Goal: Task Accomplishment & Management: Manage account settings

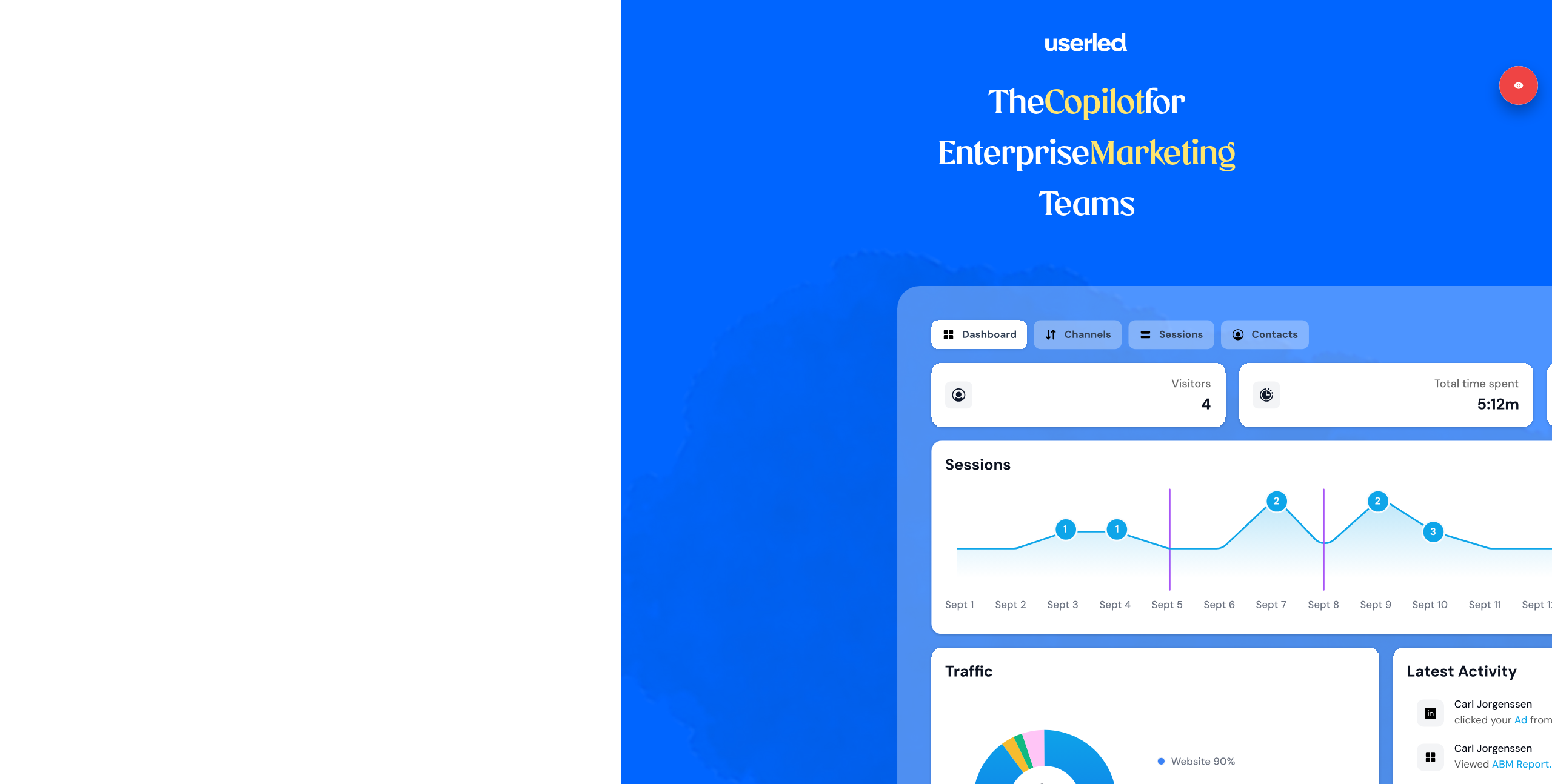
drag, startPoint x: 362, startPoint y: 301, endPoint x: 344, endPoint y: 243, distance: 60.7
click at [362, 290] on div at bounding box center [310, 227] width 621 height 455
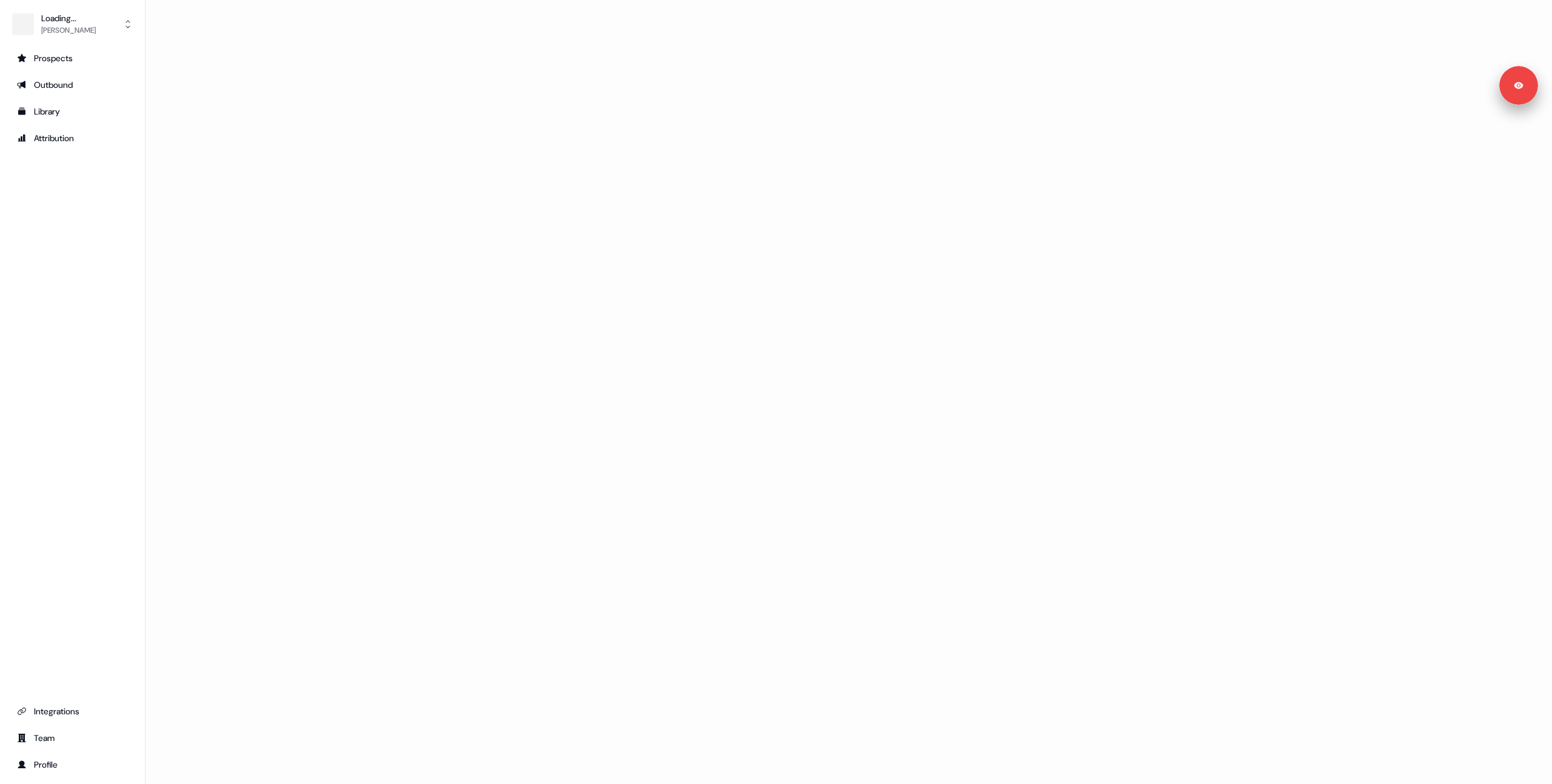
click at [63, 299] on div "Prospects Outbound Library Attribution Integrations Team Profile" at bounding box center [72, 412] width 125 height 726
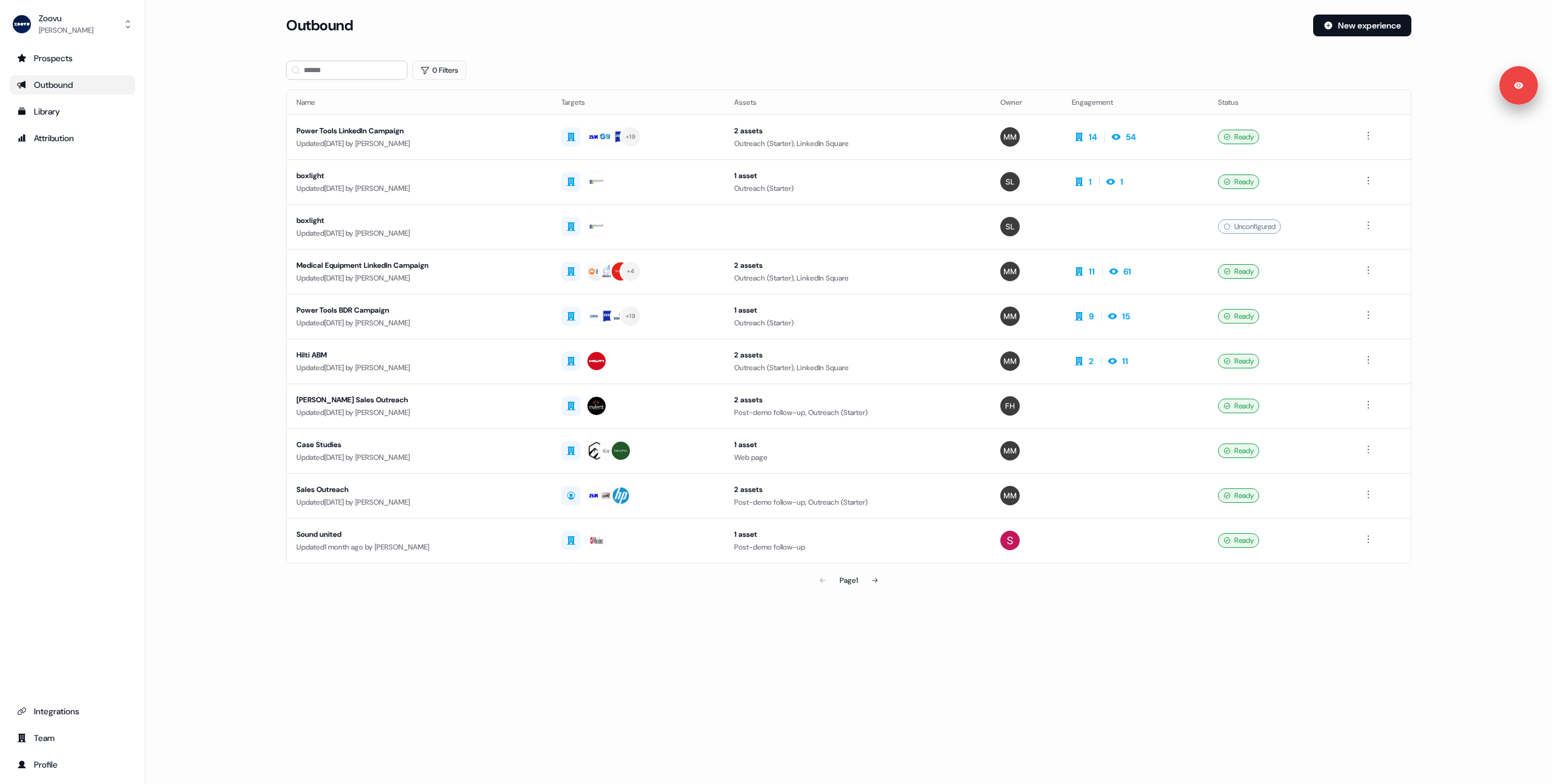
click at [197, 252] on main "Loading... Outbound New experience 0 Filters Name Targets Assets Owner Engageme…" at bounding box center [848, 321] width 1406 height 612
click at [502, 129] on div "Power Tools LinkedIn Campaign" at bounding box center [420, 131] width 246 height 12
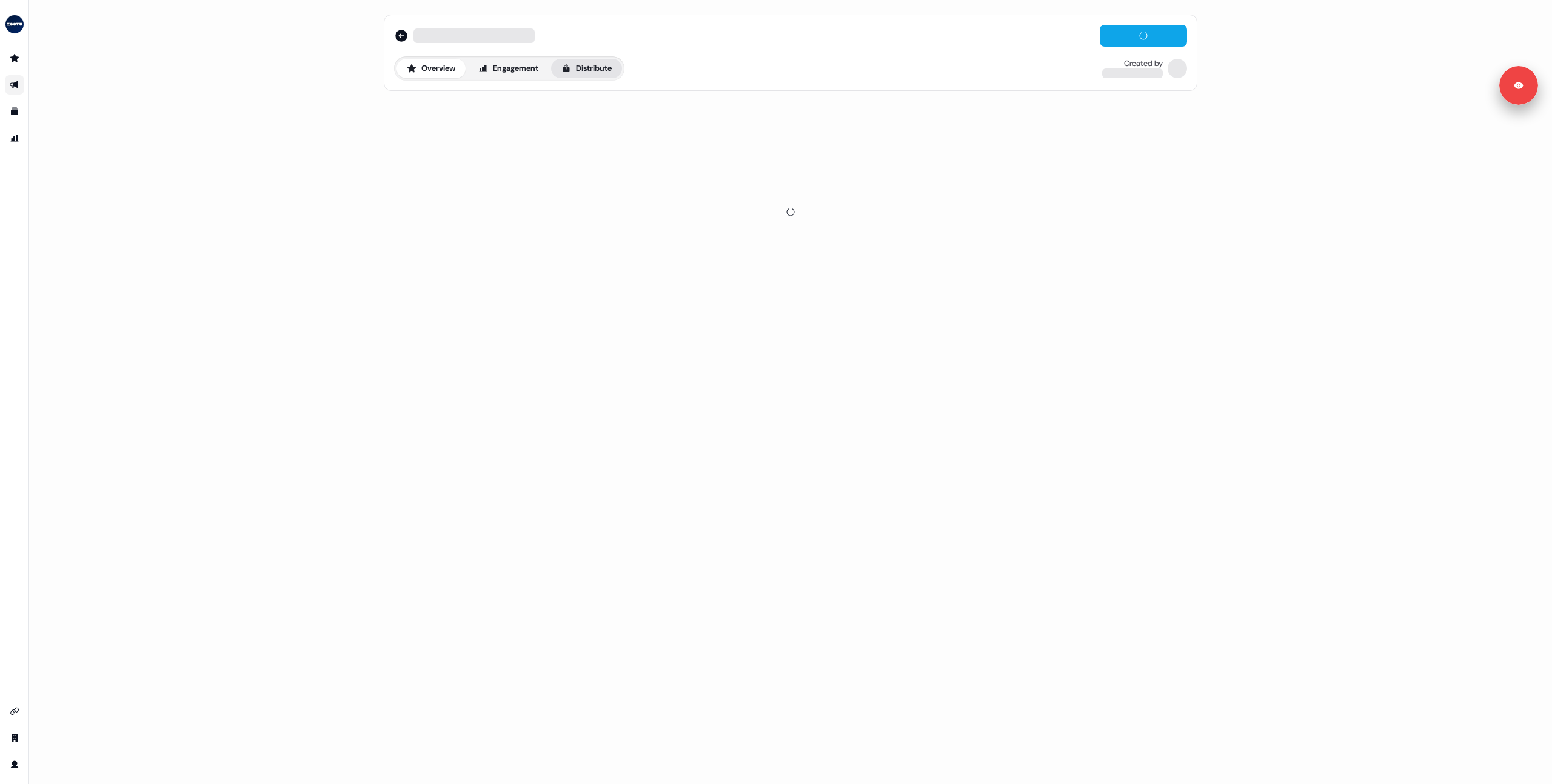
click at [593, 65] on button "Distribute" at bounding box center [586, 68] width 71 height 20
drag, startPoint x: 284, startPoint y: 146, endPoint x: 604, endPoint y: 77, distance: 327.4
click at [296, 144] on div "Overview Engagement Distribute Created by" at bounding box center [790, 392] width 1522 height 784
click at [446, 69] on button "Overview" at bounding box center [431, 68] width 69 height 20
click at [599, 66] on button "Distribute" at bounding box center [586, 68] width 71 height 20
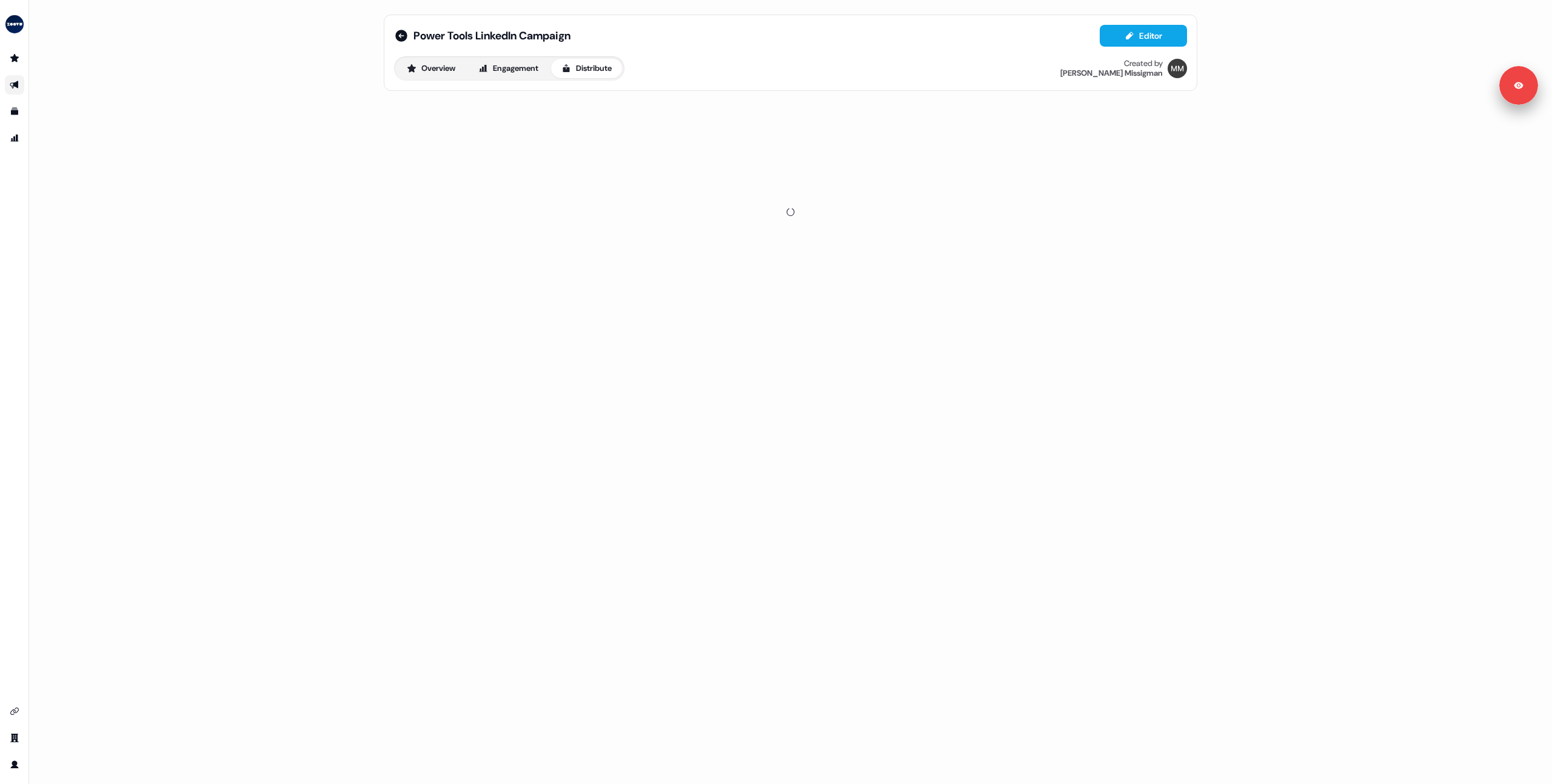
click at [596, 68] on button "Distribute" at bounding box center [586, 68] width 71 height 20
click at [501, 66] on button "Engagement" at bounding box center [508, 68] width 81 height 20
click at [571, 67] on icon at bounding box center [566, 68] width 9 height 9
click at [439, 60] on button "Overview" at bounding box center [431, 68] width 69 height 20
click at [571, 65] on icon at bounding box center [566, 68] width 9 height 9
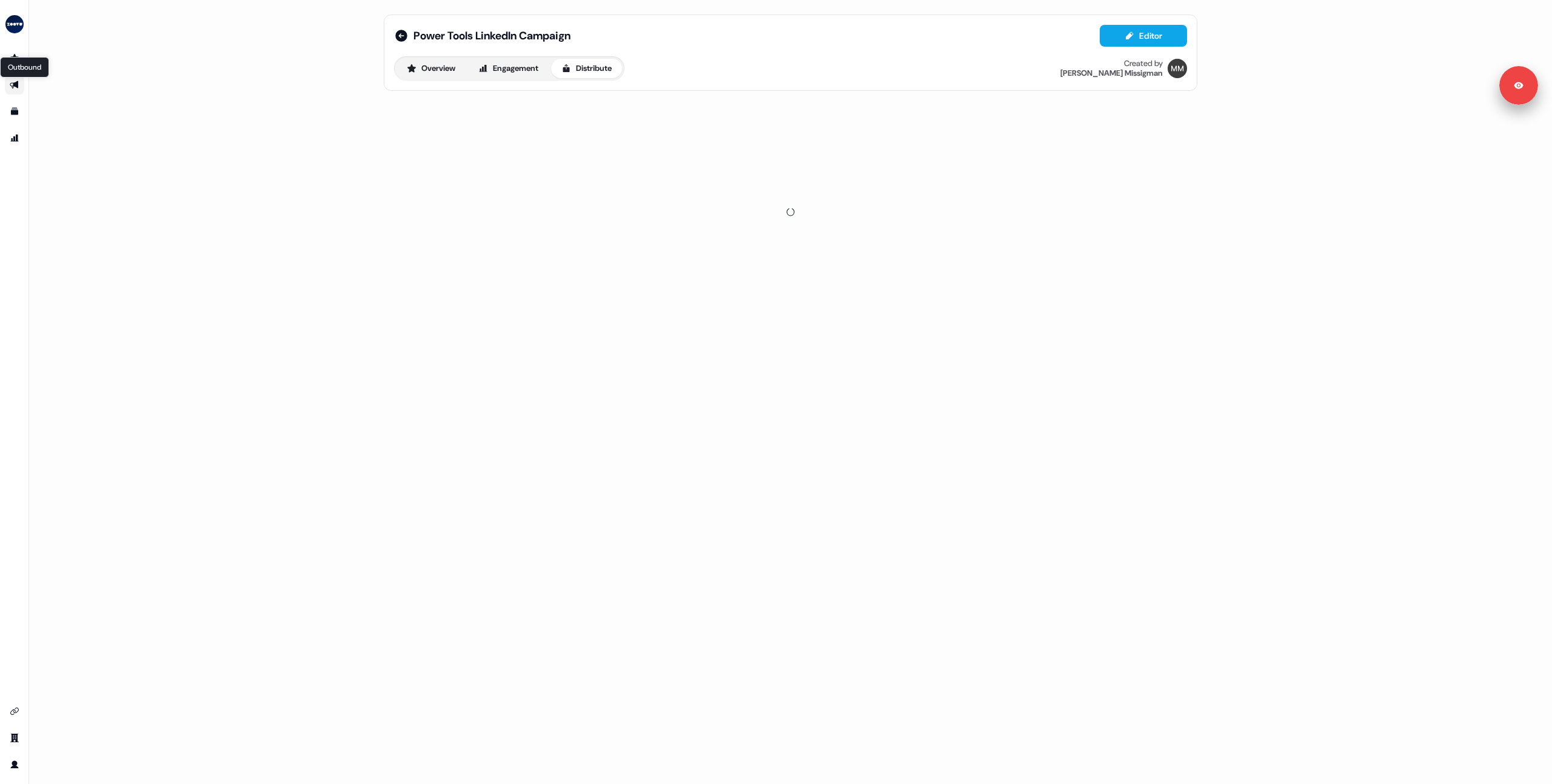
click at [14, 88] on icon "Go to outbound experience" at bounding box center [14, 85] width 9 height 9
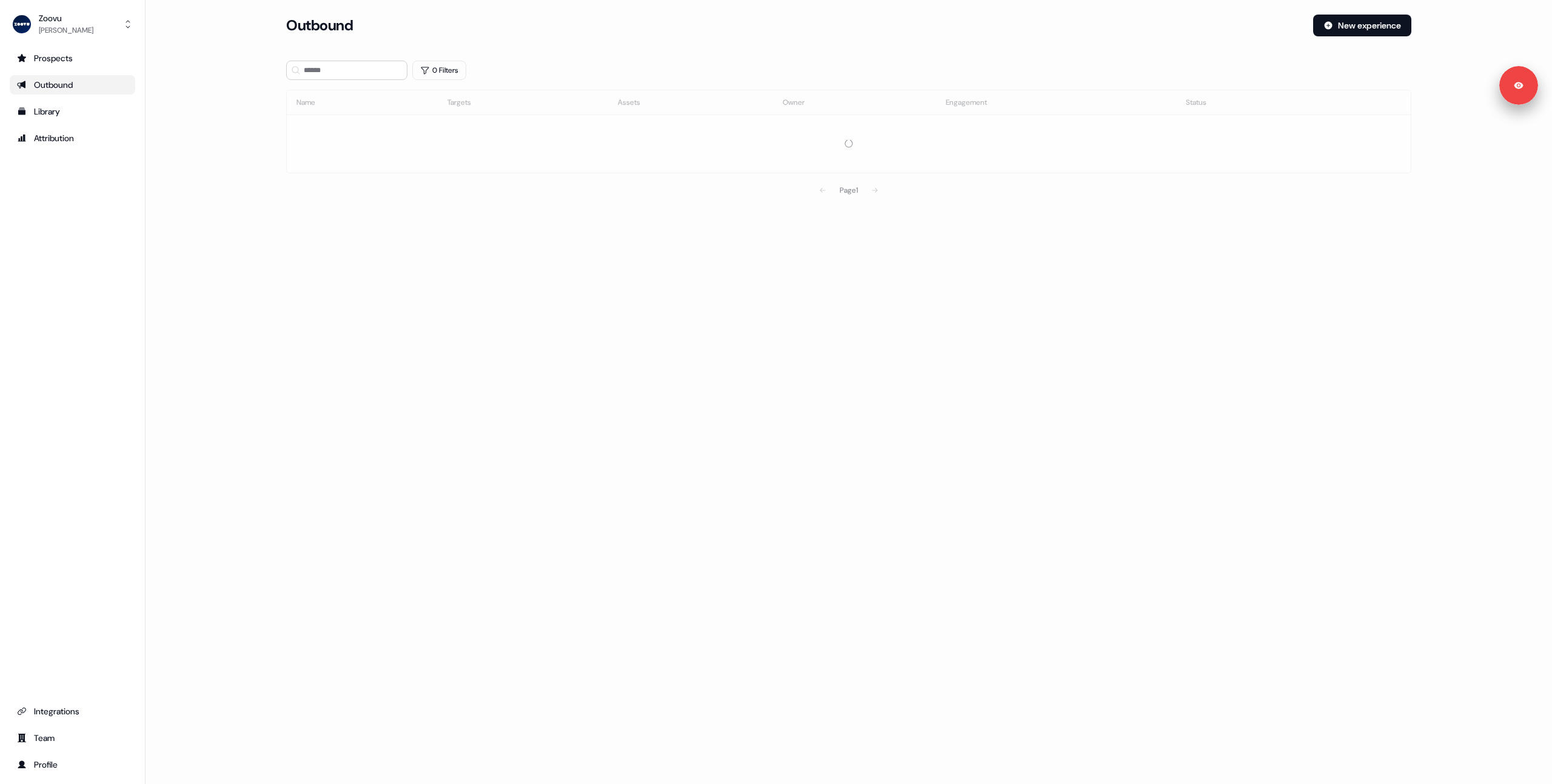
drag, startPoint x: 232, startPoint y: 136, endPoint x: 215, endPoint y: 132, distance: 17.5
click at [229, 135] on main "Loading... Outbound New experience 0 Filters Name Targets Assets Owner Engageme…" at bounding box center [848, 125] width 1406 height 221
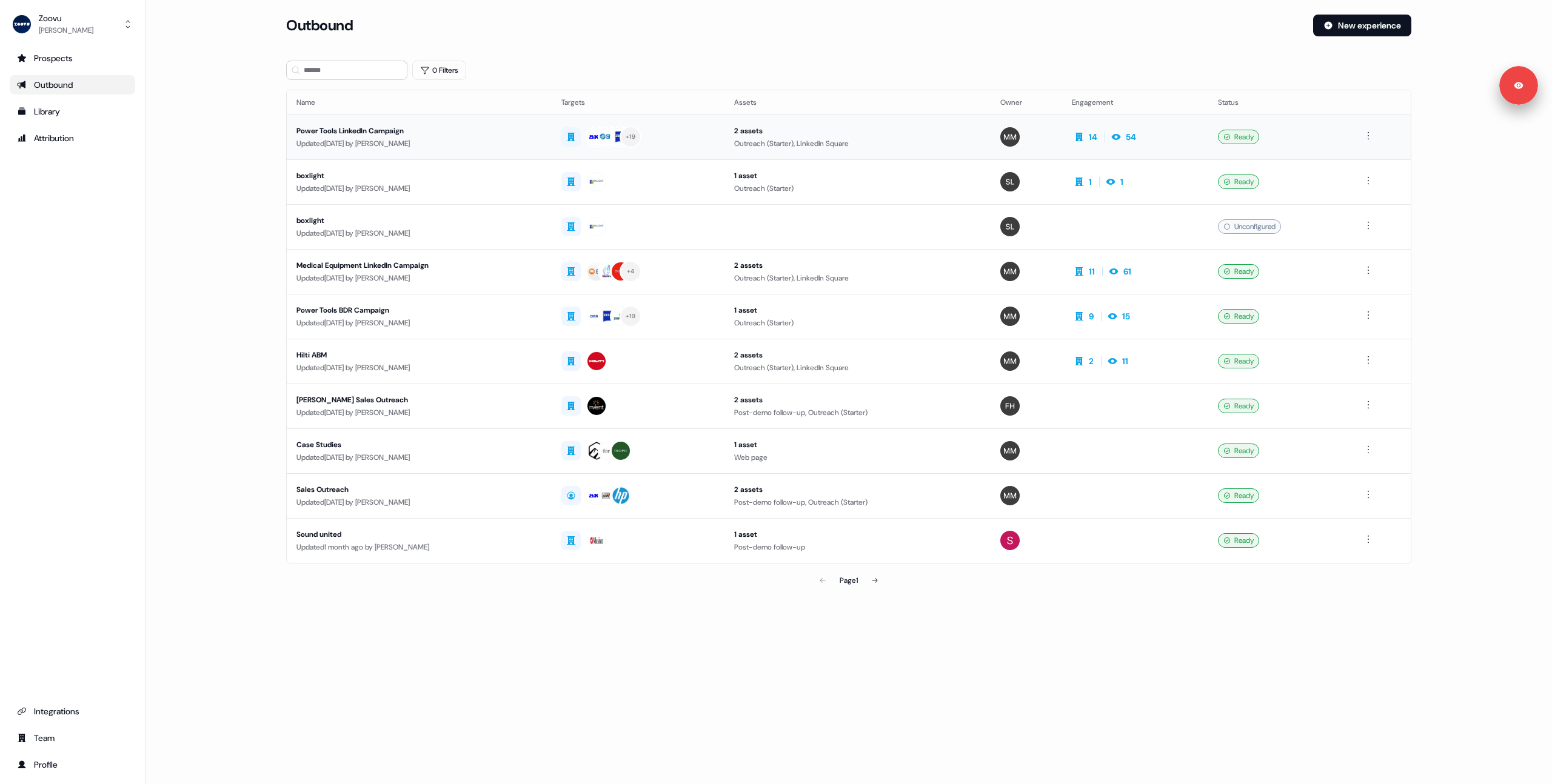
click at [534, 131] on div "Power Tools LinkedIn Campaign" at bounding box center [420, 131] width 246 height 12
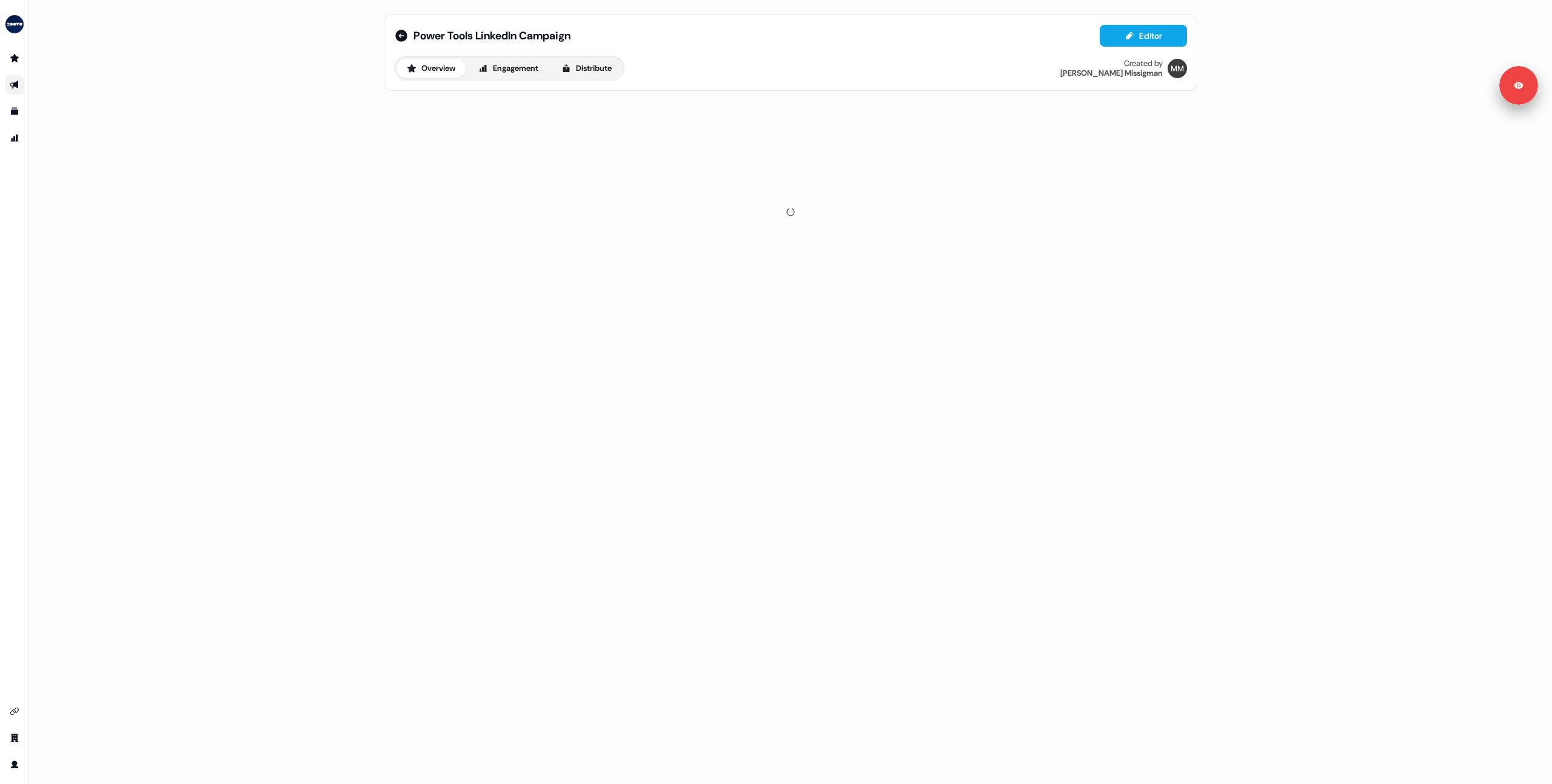
drag, startPoint x: 241, startPoint y: 318, endPoint x: 243, endPoint y: 409, distance: 91.0
click at [242, 319] on div "Power Tools LinkedIn Campaign Editor Overview Engagement Distribute Created by …" at bounding box center [790, 392] width 1522 height 784
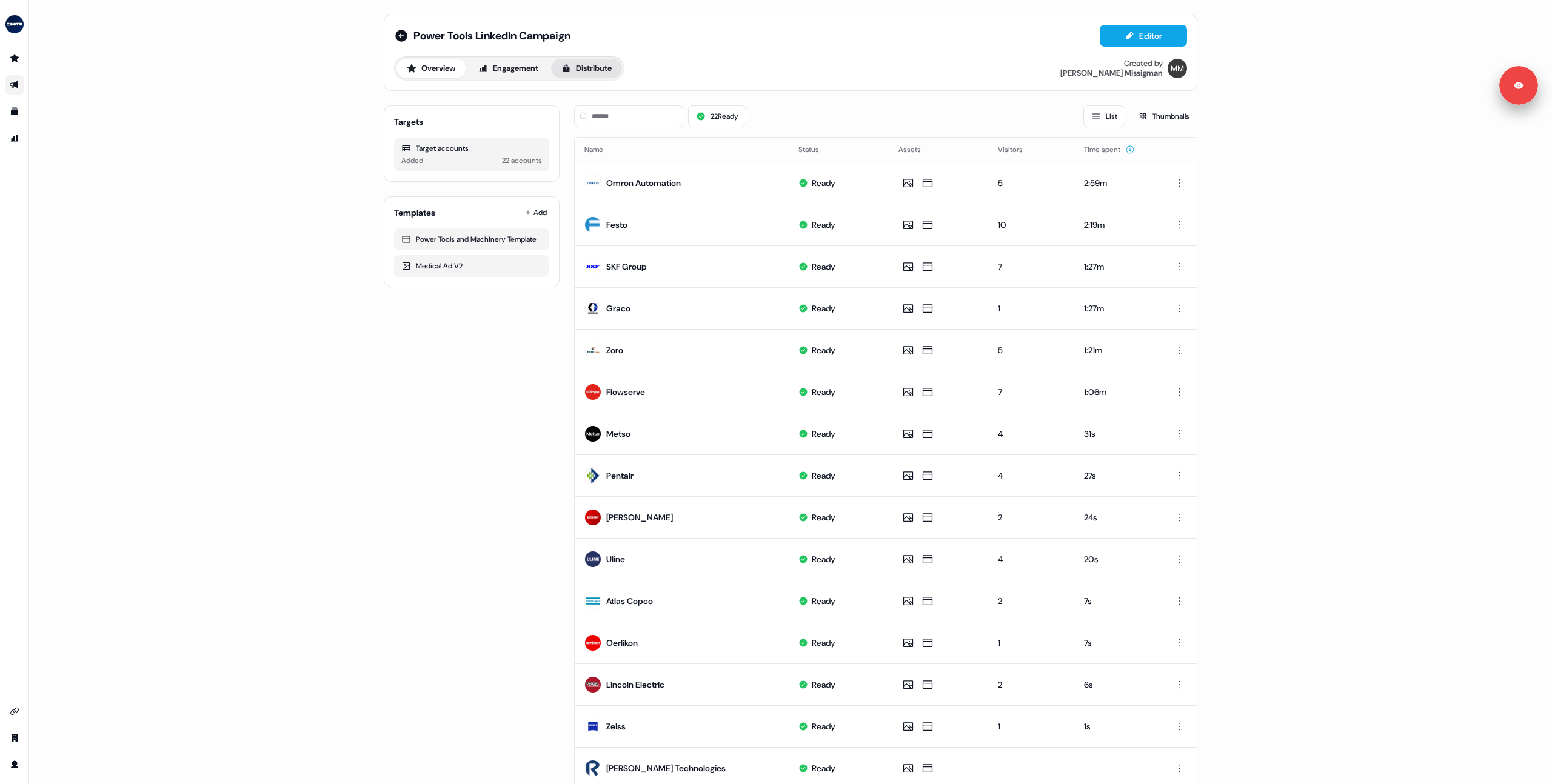
click at [592, 74] on button "Distribute" at bounding box center [586, 68] width 71 height 20
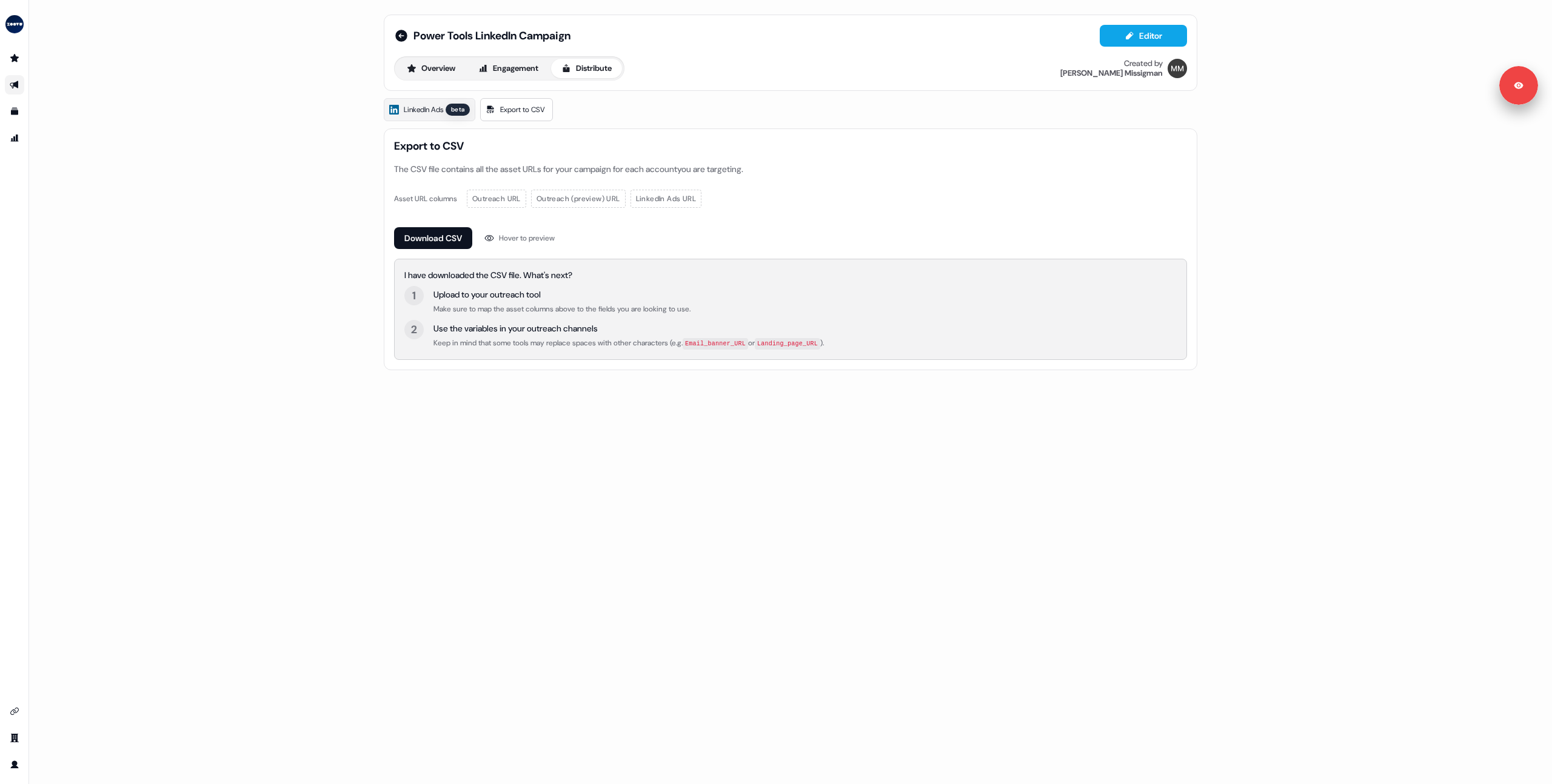
drag, startPoint x: 389, startPoint y: 455, endPoint x: 362, endPoint y: 220, distance: 236.5
click at [388, 451] on div "Power Tools LinkedIn Campaign Editor Overview Engagement Distribute Created by …" at bounding box center [790, 392] width 1522 height 784
drag, startPoint x: 143, startPoint y: 163, endPoint x: 308, endPoint y: 15, distance: 221.7
click at [143, 163] on div "Power Tools LinkedIn Campaign Editor Overview Engagement Distribute Created by …" at bounding box center [790, 392] width 1522 height 784
click at [408, 104] on span "LinkedIn Ads" at bounding box center [423, 109] width 39 height 12
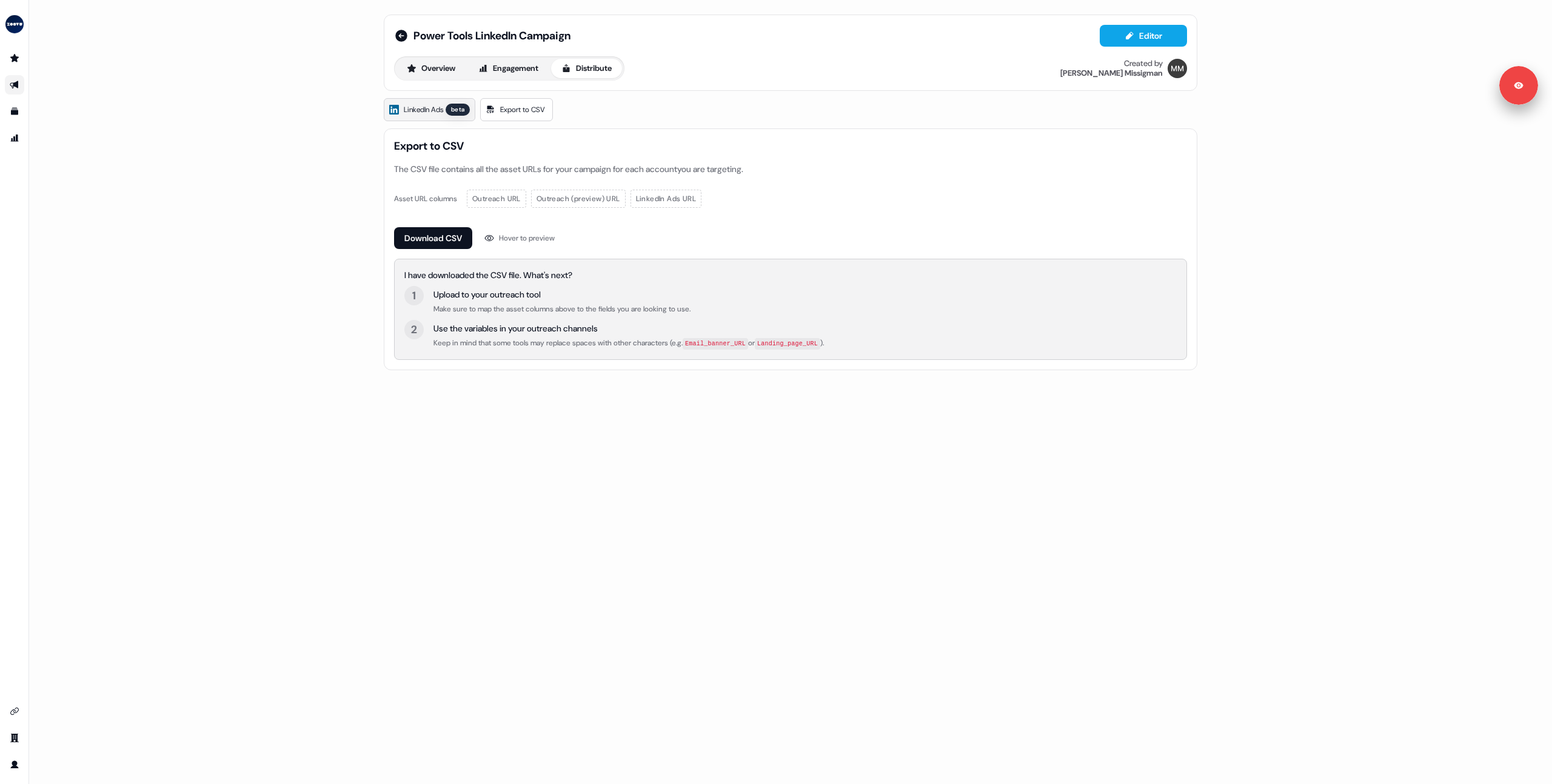
click at [432, 113] on span "LinkedIn Ads" at bounding box center [423, 109] width 39 height 12
click at [506, 114] on span "Export to CSV" at bounding box center [522, 109] width 45 height 12
drag, startPoint x: 429, startPoint y: 117, endPoint x: 400, endPoint y: 29, distance: 92.7
click at [429, 117] on link "LinkedIn Ads beta" at bounding box center [429, 109] width 92 height 23
drag, startPoint x: 275, startPoint y: 85, endPoint x: 312, endPoint y: 85, distance: 37.0
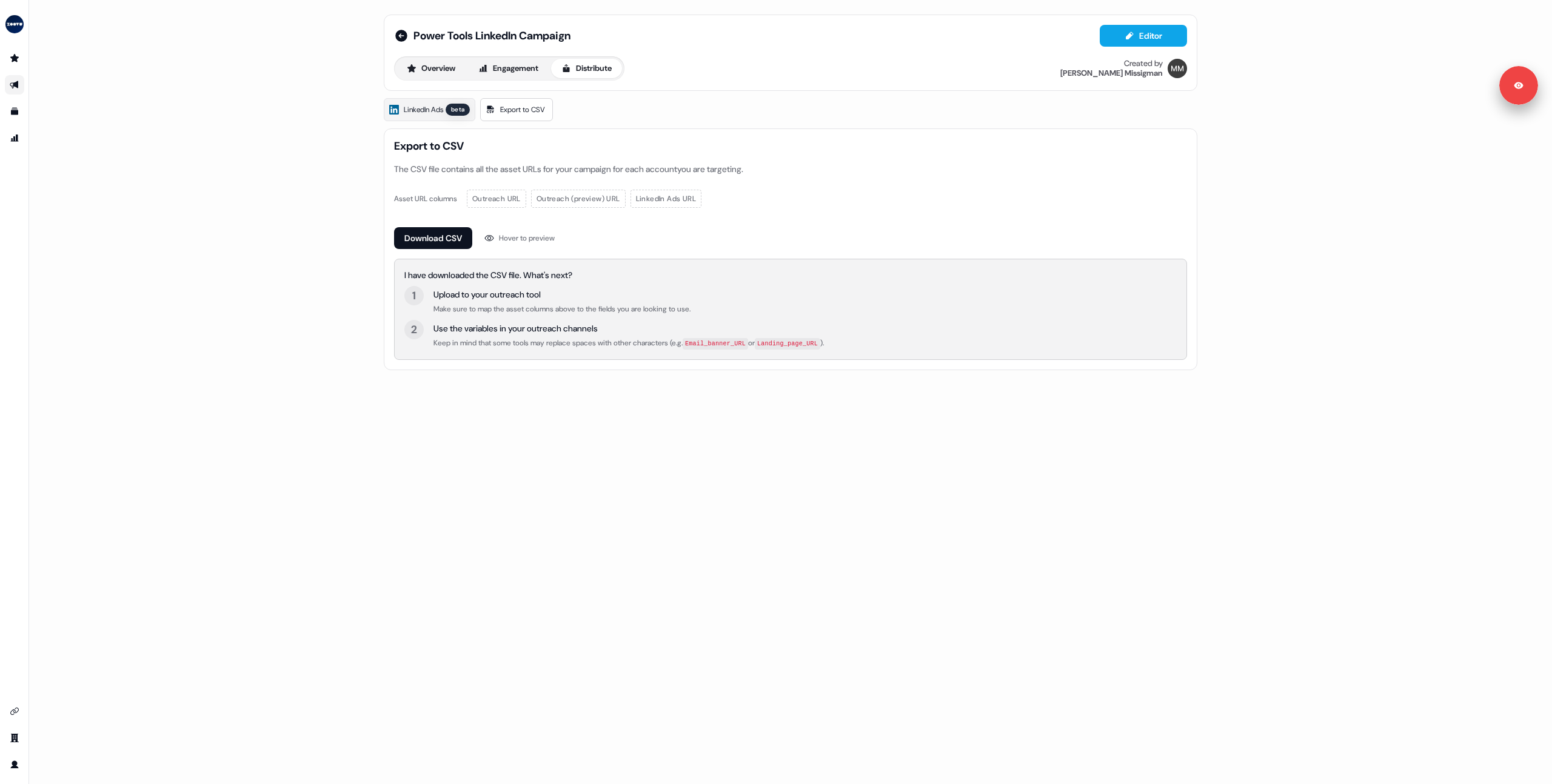
click at [292, 85] on div "Power Tools LinkedIn Campaign Editor Overview Engagement Distribute Created by …" at bounding box center [790, 392] width 1522 height 784
click at [432, 71] on button "Overview" at bounding box center [431, 68] width 69 height 20
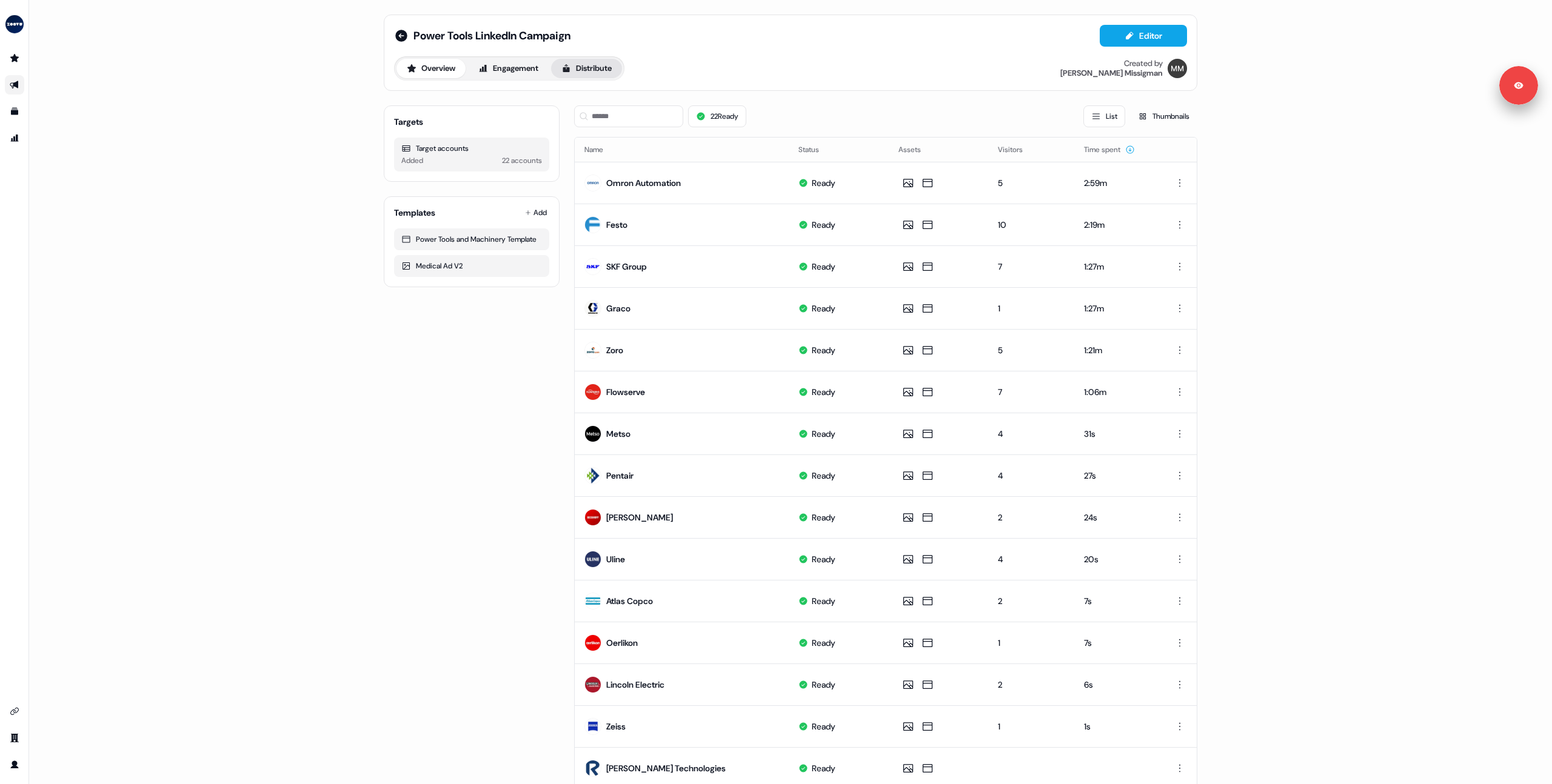
click at [599, 67] on button "Distribute" at bounding box center [586, 68] width 71 height 20
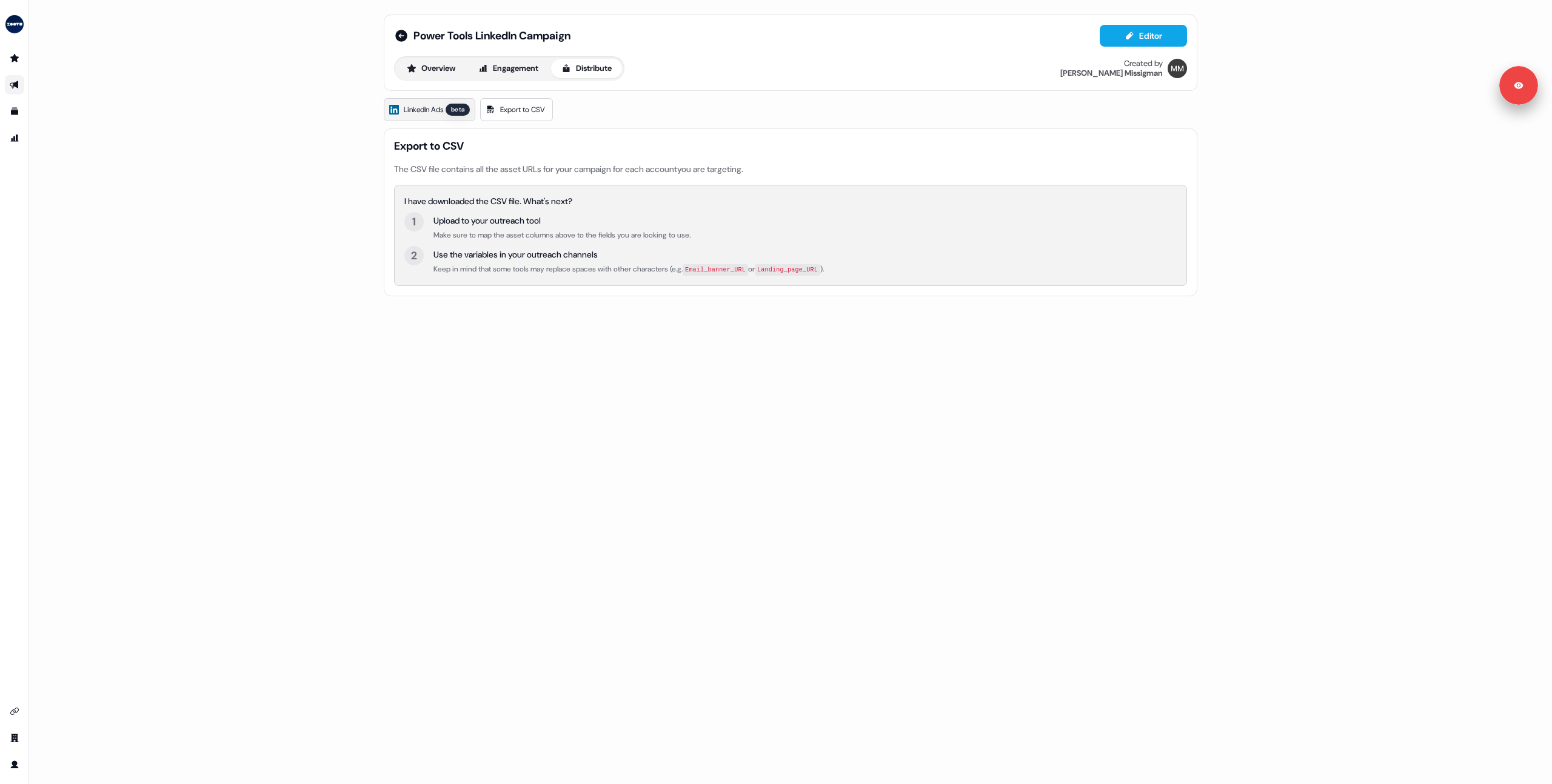
click at [416, 109] on span "LinkedIn Ads" at bounding box center [423, 109] width 39 height 12
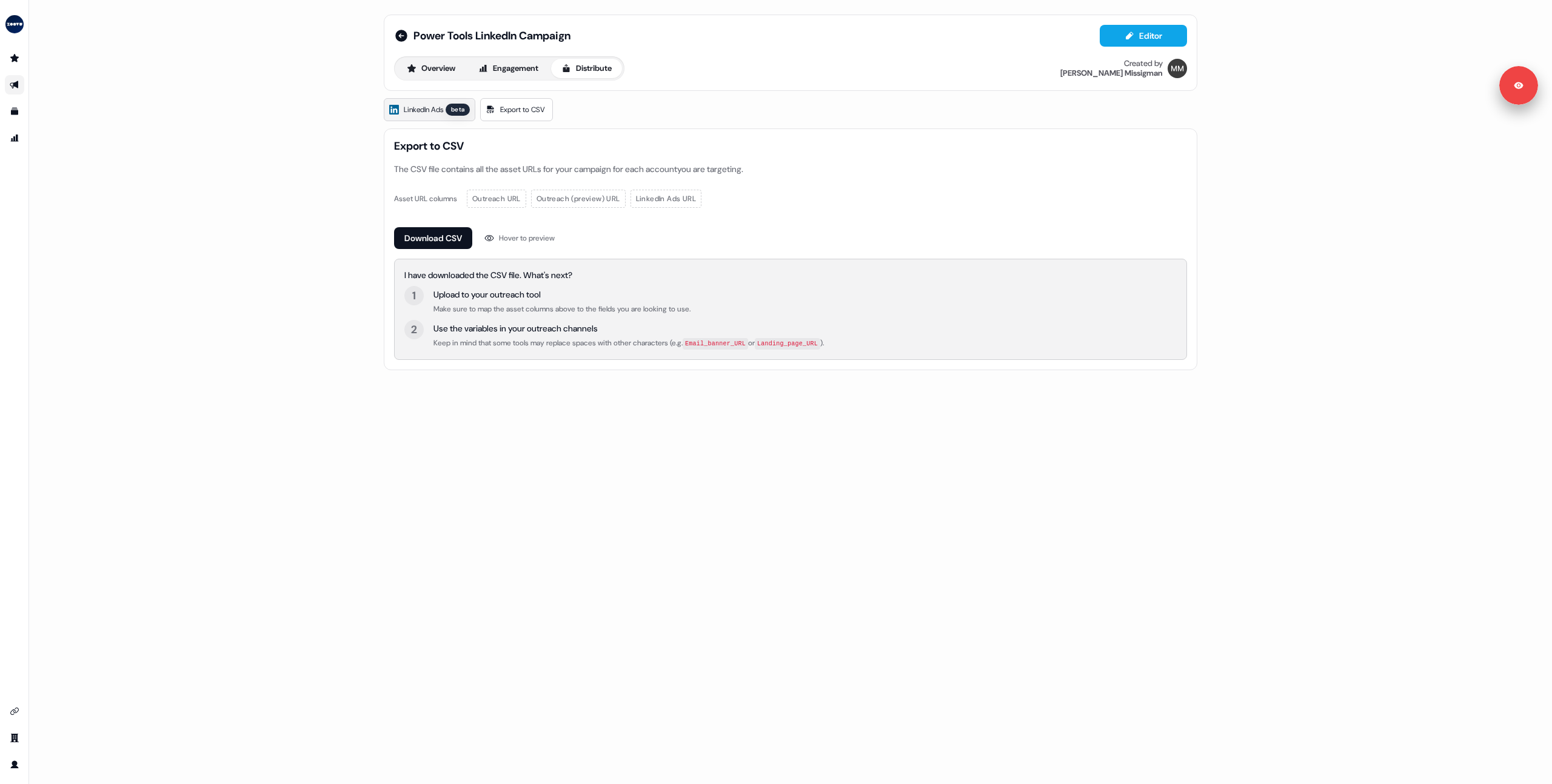
click at [426, 110] on span "LinkedIn Ads" at bounding box center [423, 109] width 39 height 12
drag, startPoint x: 426, startPoint y: 110, endPoint x: 446, endPoint y: 108, distance: 20.1
click at [443, 108] on span "LinkedIn Ads" at bounding box center [423, 109] width 39 height 12
click at [446, 108] on link "LinkedIn Ads beta" at bounding box center [429, 109] width 92 height 23
click at [425, 112] on span "LinkedIn Ads" at bounding box center [423, 109] width 39 height 12
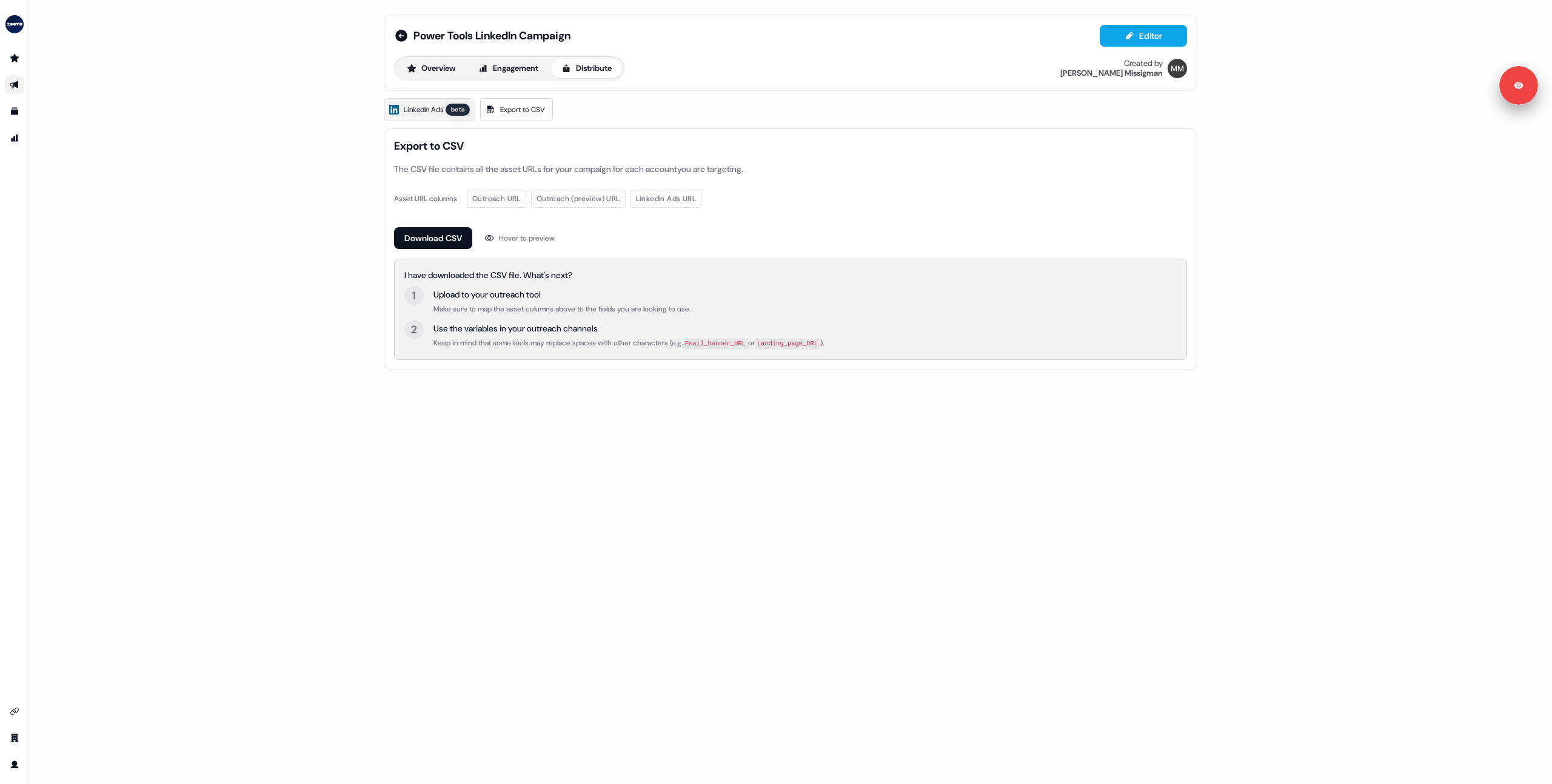
click at [499, 110] on link "Export to CSV" at bounding box center [516, 109] width 73 height 23
click at [456, 109] on div "beta" at bounding box center [457, 109] width 24 height 12
click at [452, 109] on div "beta" at bounding box center [457, 109] width 24 height 12
click at [517, 110] on span "Export to CSV" at bounding box center [522, 109] width 45 height 12
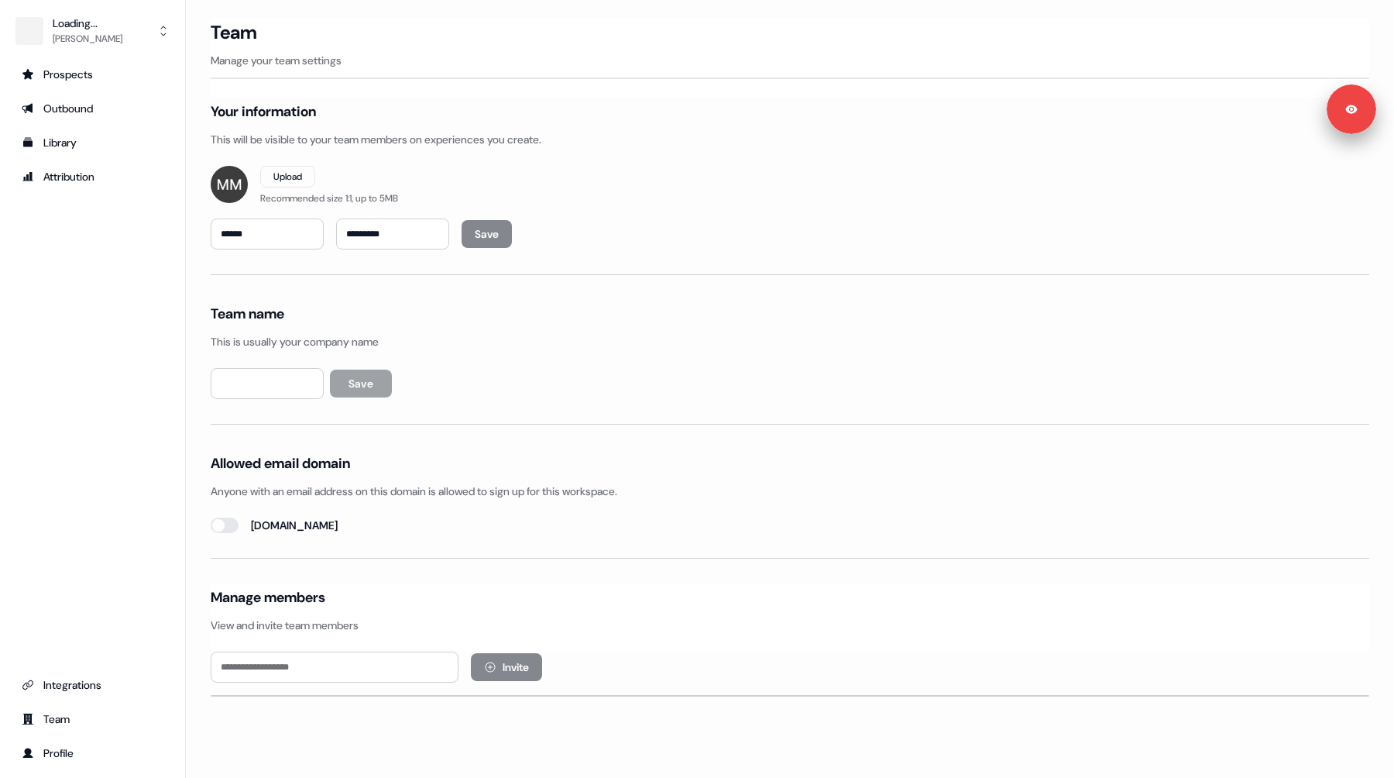
type input "*****"
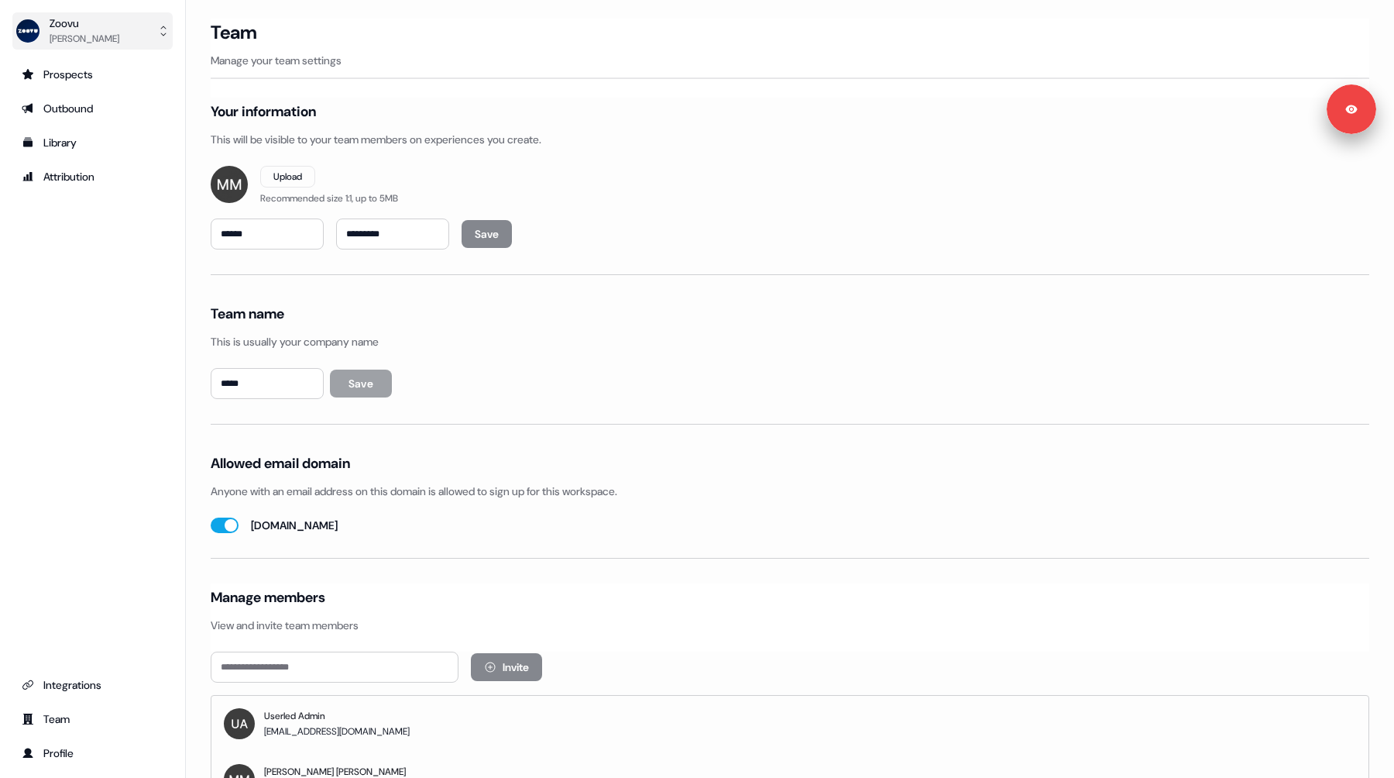
click at [96, 43] on div "[PERSON_NAME]" at bounding box center [85, 38] width 70 height 15
click at [82, 133] on div "Logout" at bounding box center [92, 129] width 147 height 28
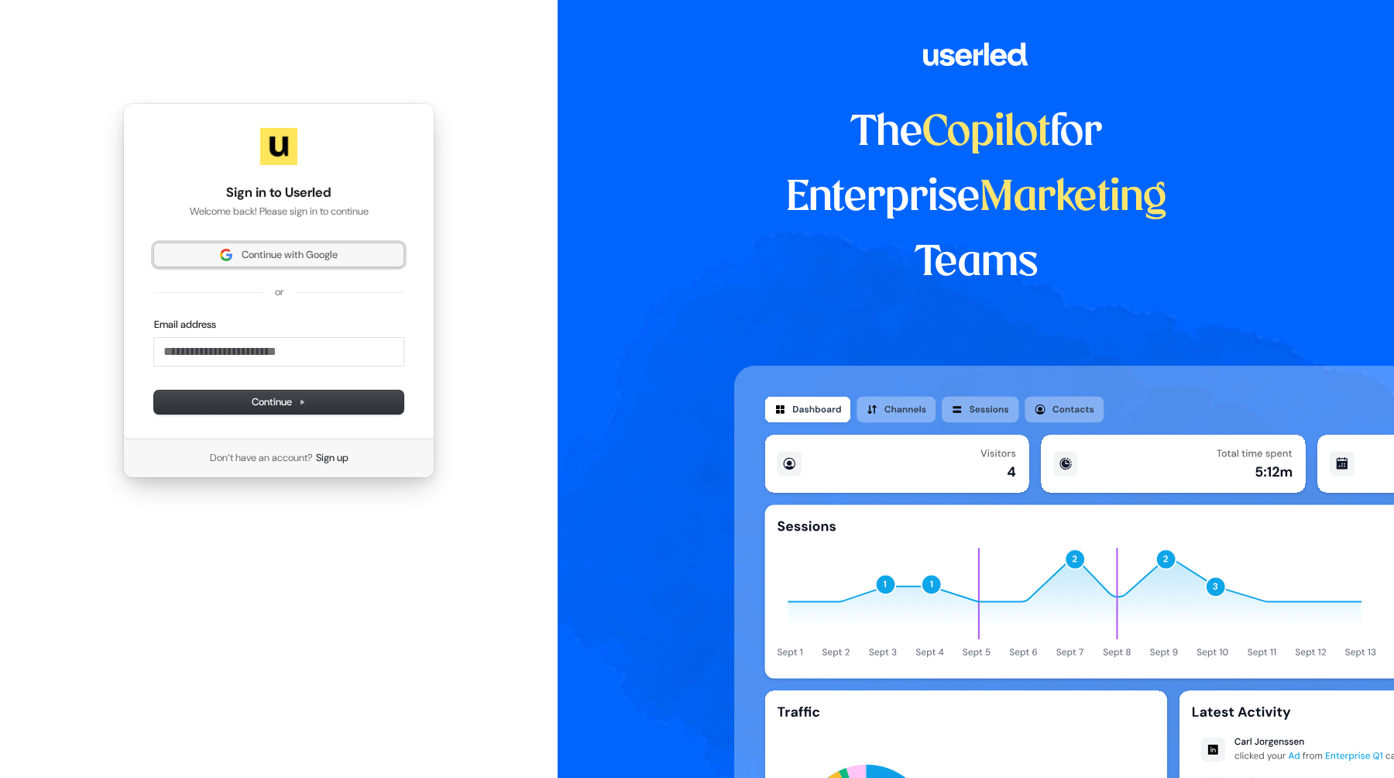
click at [284, 263] on button "Continue with Google" at bounding box center [278, 254] width 249 height 23
